Goal: Task Accomplishment & Management: Complete application form

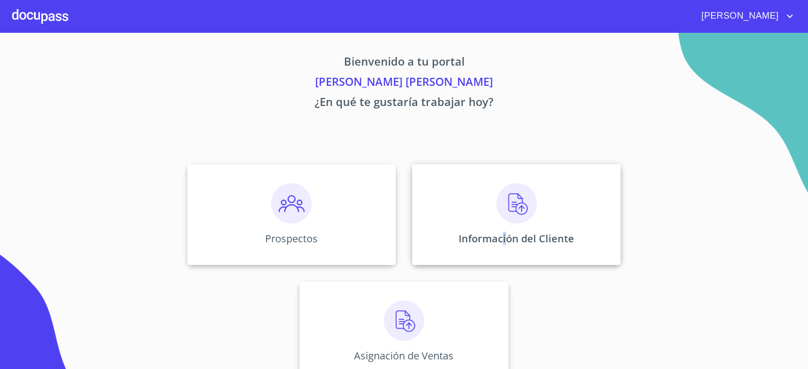
click at [502, 228] on div "Información del Cliente" at bounding box center [516, 214] width 209 height 101
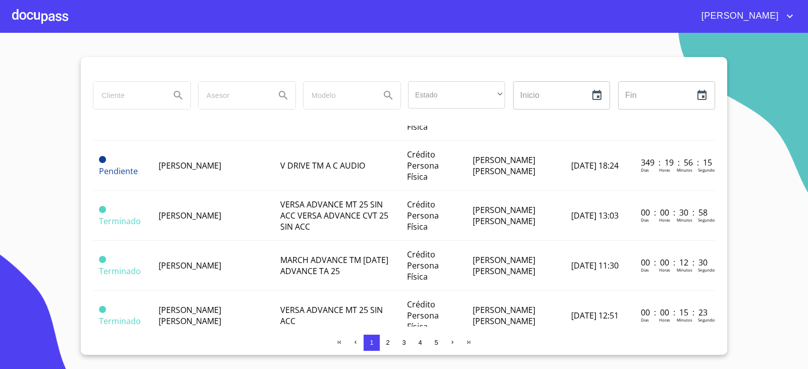
scroll to position [202, 0]
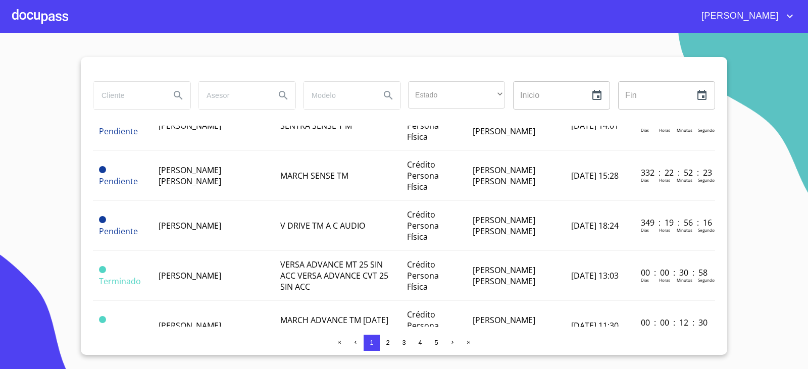
click at [65, 16] on div at bounding box center [40, 16] width 56 height 32
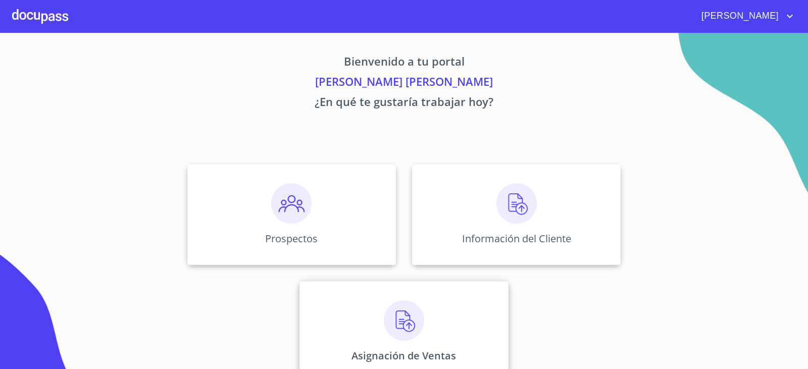
click at [422, 337] on div "Asignación de Ventas" at bounding box center [403, 331] width 209 height 101
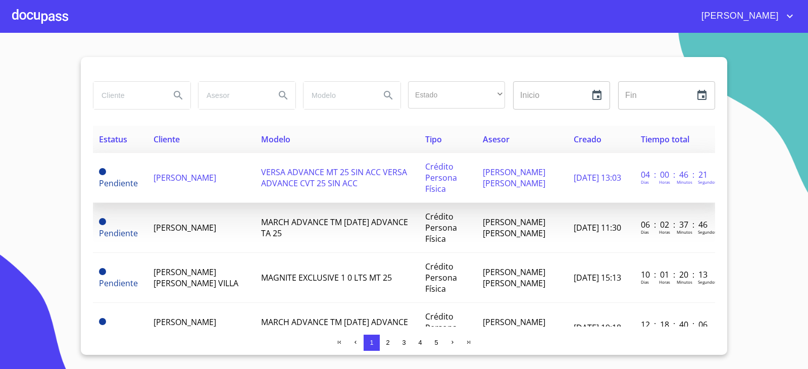
click at [223, 186] on td "[PERSON_NAME]" at bounding box center [201, 178] width 108 height 50
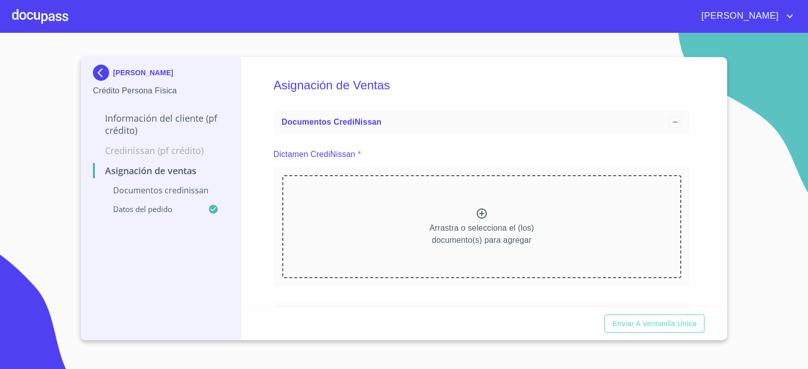
click at [477, 218] on icon at bounding box center [482, 214] width 10 height 10
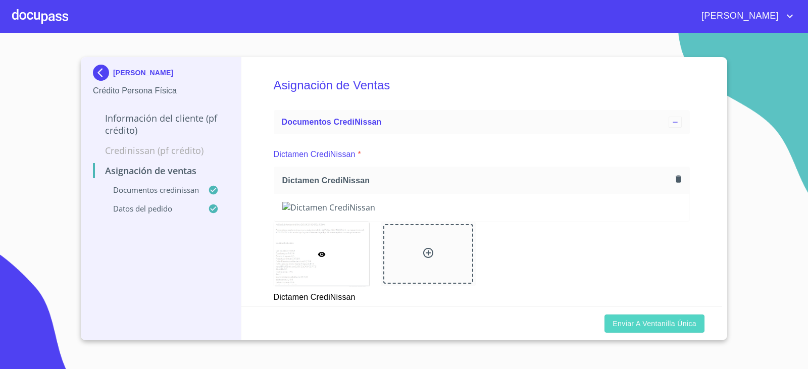
click at [678, 327] on span "Enviar a Ventanilla única" at bounding box center [654, 324] width 84 height 13
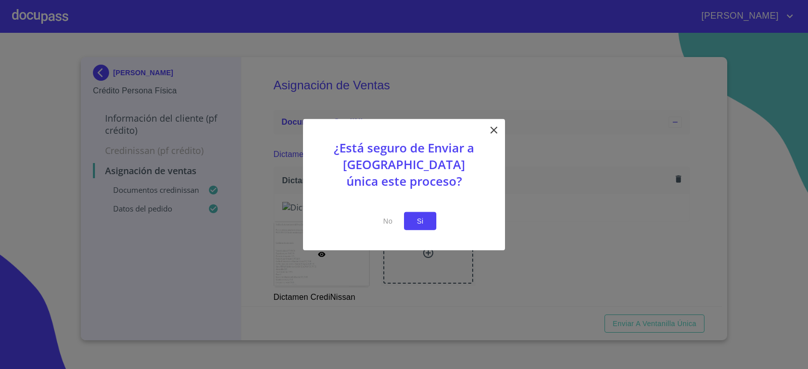
click at [432, 228] on button "Si" at bounding box center [420, 221] width 32 height 19
